Goal: Information Seeking & Learning: Learn about a topic

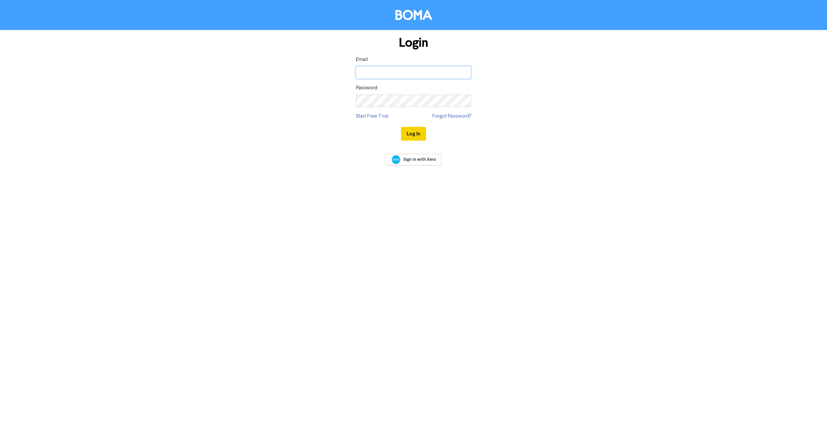
type input "[PERSON_NAME][EMAIL_ADDRESS][PERSON_NAME][DOMAIN_NAME]"
click at [414, 133] on button "Log In" at bounding box center [413, 134] width 25 height 14
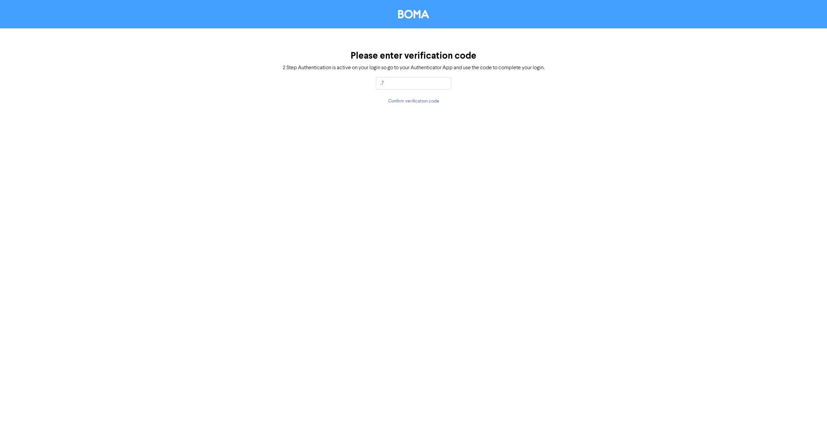
type input "."
type input "767140"
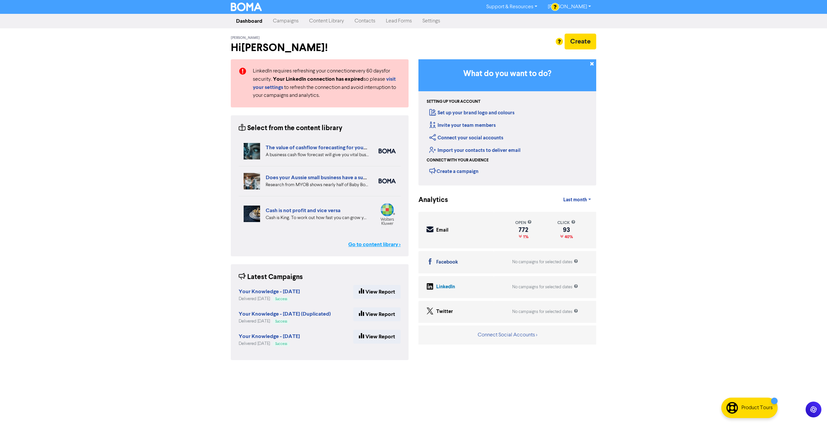
click at [392, 242] on link "Go to content library >" at bounding box center [374, 244] width 52 height 8
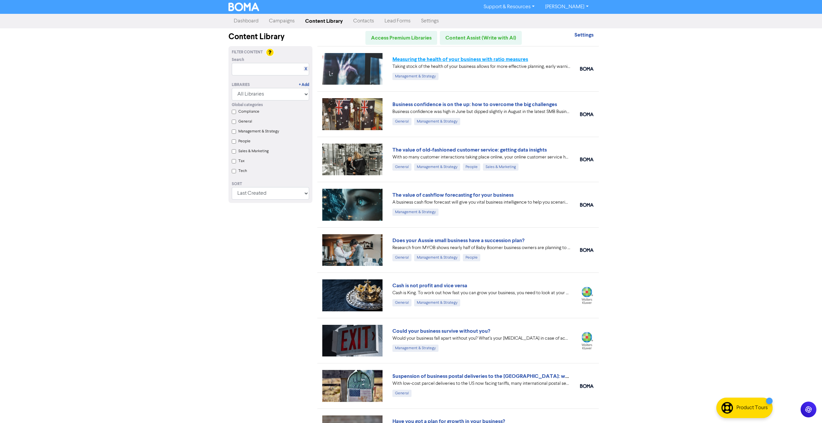
click at [445, 61] on link "Measuring the health of your business with ratio measures" at bounding box center [460, 59] width 136 height 7
